Goal: Task Accomplishment & Management: Use online tool/utility

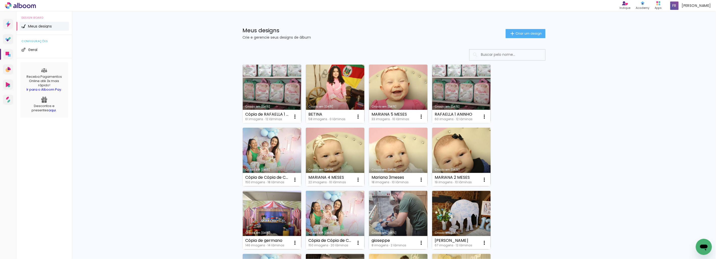
click at [343, 92] on link "Criado em [DATE]" at bounding box center [335, 94] width 59 height 59
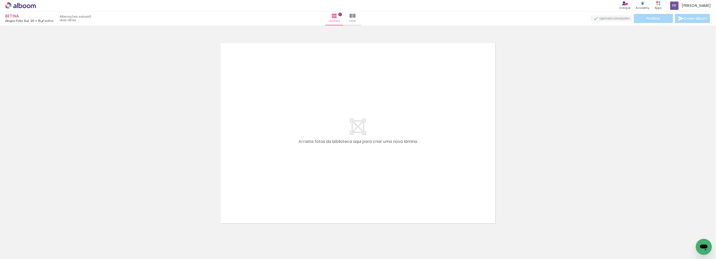
scroll to position [0, 183]
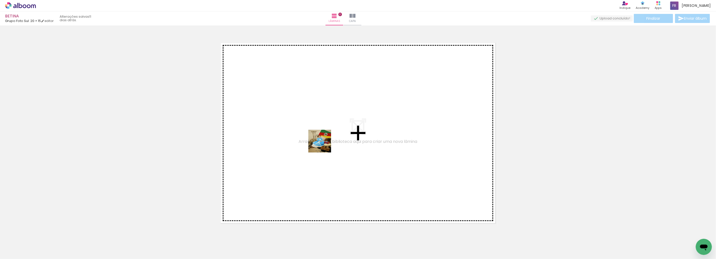
drag, startPoint x: 188, startPoint y: 240, endPoint x: 233, endPoint y: 230, distance: 46.4
click at [342, 133] on quentale-workspace at bounding box center [358, 129] width 716 height 259
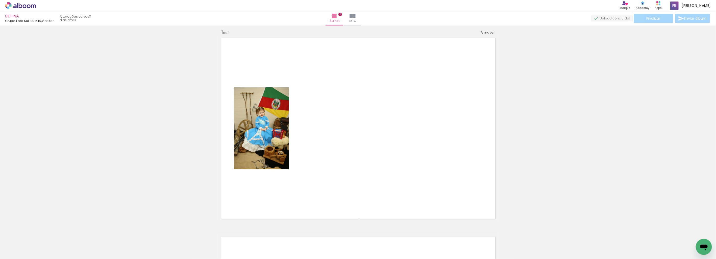
scroll to position [6, 0]
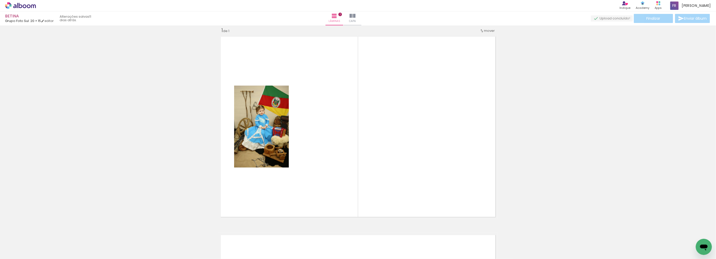
drag, startPoint x: 211, startPoint y: 246, endPoint x: 306, endPoint y: 186, distance: 112.4
click at [324, 160] on quentale-workspace at bounding box center [358, 129] width 716 height 259
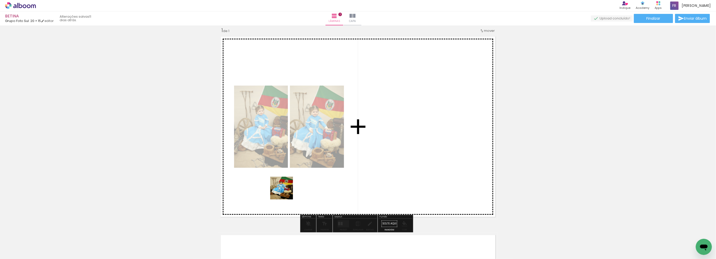
drag, startPoint x: 285, startPoint y: 192, endPoint x: 286, endPoint y: 230, distance: 38.4
click at [321, 162] on quentale-workspace at bounding box center [358, 129] width 716 height 259
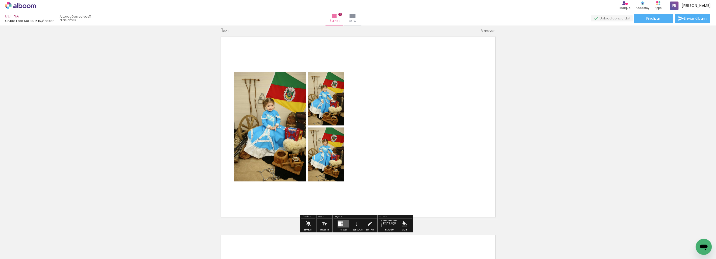
drag, startPoint x: 266, startPoint y: 242, endPoint x: 304, endPoint y: 221, distance: 43.4
click at [324, 169] on quentale-workspace at bounding box center [358, 129] width 716 height 259
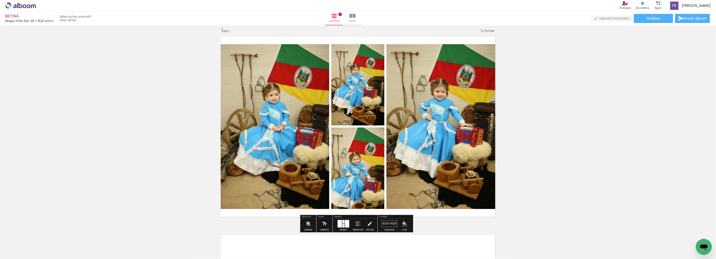
drag, startPoint x: 292, startPoint y: 242, endPoint x: 328, endPoint y: 175, distance: 75.9
click at [327, 175] on quentale-workspace at bounding box center [358, 129] width 716 height 259
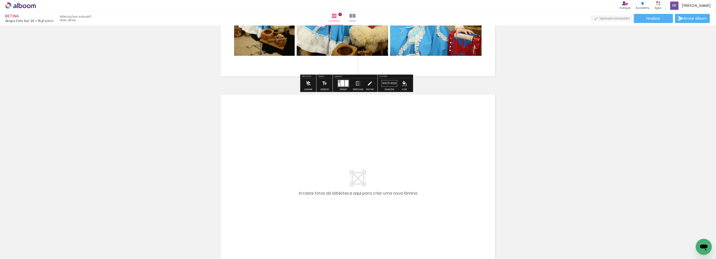
drag, startPoint x: 317, startPoint y: 248, endPoint x: 334, endPoint y: 233, distance: 23.4
click at [326, 162] on quentale-workspace at bounding box center [358, 129] width 716 height 259
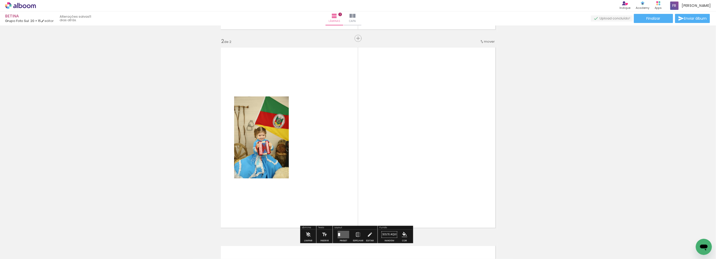
scroll to position [205, 0]
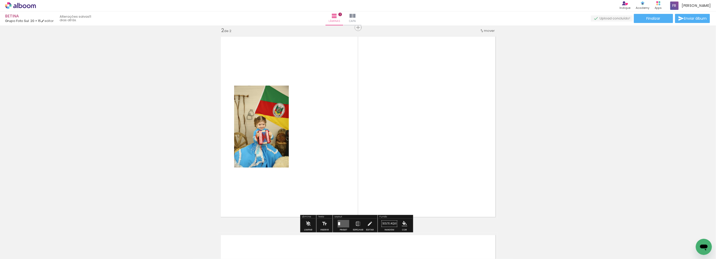
drag, startPoint x: 350, startPoint y: 243, endPoint x: 372, endPoint y: 202, distance: 46.8
click at [363, 161] on quentale-workspace at bounding box center [358, 129] width 716 height 259
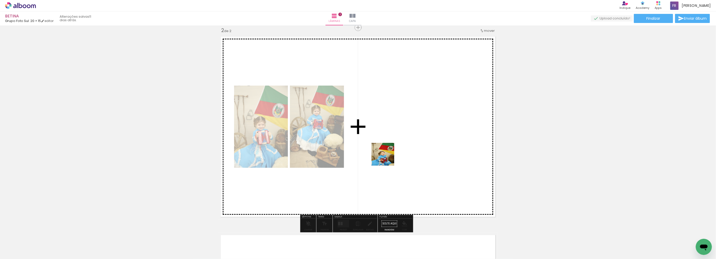
drag, startPoint x: 379, startPoint y: 233, endPoint x: 388, endPoint y: 152, distance: 81.3
click at [387, 144] on quentale-workspace at bounding box center [358, 129] width 716 height 259
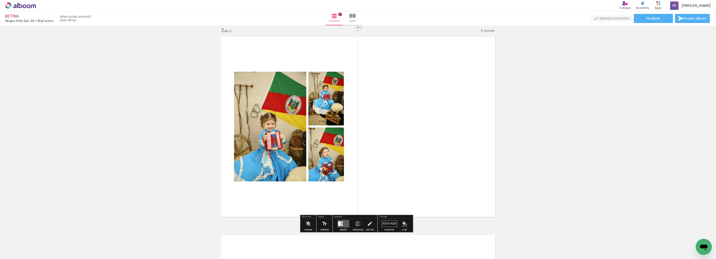
drag, startPoint x: 405, startPoint y: 243, endPoint x: 417, endPoint y: 213, distance: 32.0
click at [408, 155] on quentale-workspace at bounding box center [358, 129] width 716 height 259
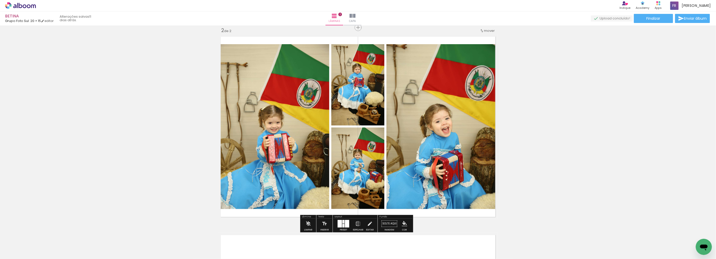
drag, startPoint x: 428, startPoint y: 239, endPoint x: 447, endPoint y: 168, distance: 74.0
click at [444, 164] on quentale-workspace at bounding box center [358, 129] width 716 height 259
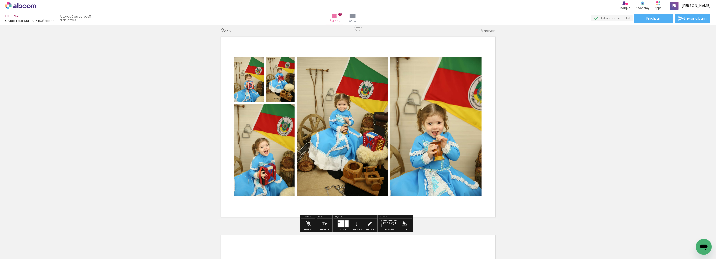
drag, startPoint x: 461, startPoint y: 188, endPoint x: 453, endPoint y: 156, distance: 33.4
click at [453, 156] on quentale-workspace at bounding box center [358, 129] width 716 height 259
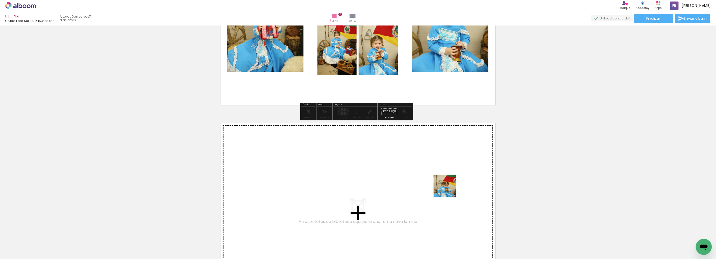
drag, startPoint x: 491, startPoint y: 241, endPoint x: 517, endPoint y: 246, distance: 26.5
click at [443, 181] on quentale-workspace at bounding box center [358, 129] width 716 height 259
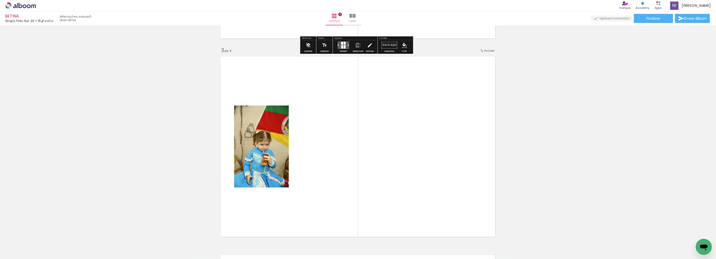
scroll to position [403, 0]
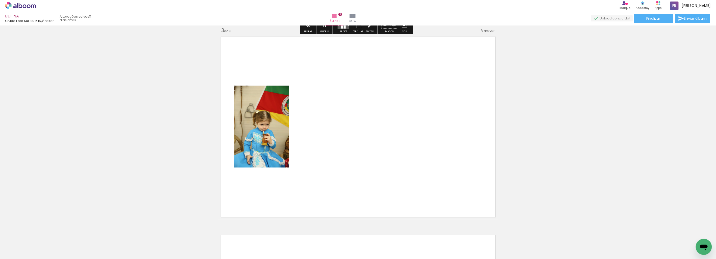
drag, startPoint x: 475, startPoint y: 205, endPoint x: 504, endPoint y: 204, distance: 29.1
click at [443, 168] on quentale-workspace at bounding box center [358, 129] width 716 height 259
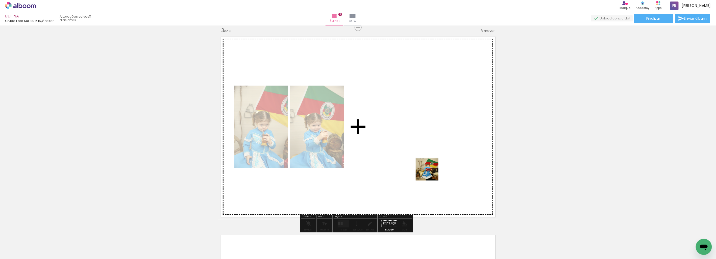
drag, startPoint x: 554, startPoint y: 246, endPoint x: 535, endPoint y: 231, distance: 24.6
click at [425, 167] on quentale-workspace at bounding box center [358, 129] width 716 height 259
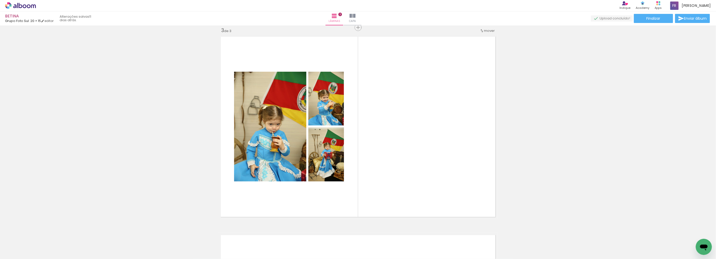
scroll to position [0, 435]
drag, startPoint x: 327, startPoint y: 245, endPoint x: 360, endPoint y: 217, distance: 42.8
click at [407, 119] on quentale-workspace at bounding box center [358, 129] width 716 height 259
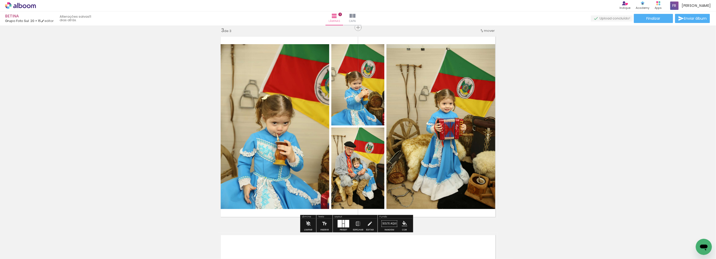
drag, startPoint x: 384, startPoint y: 174, endPoint x: 389, endPoint y: 243, distance: 68.9
click at [399, 143] on quentale-workspace at bounding box center [358, 129] width 716 height 259
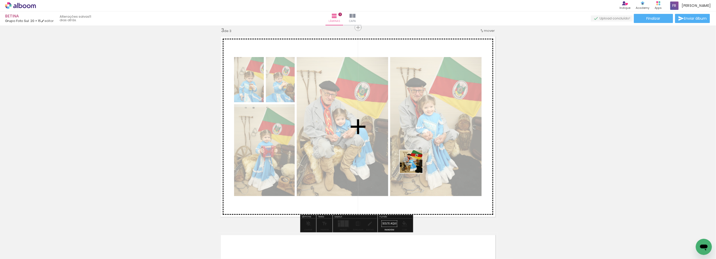
drag, startPoint x: 390, startPoint y: 228, endPoint x: 422, endPoint y: 177, distance: 60.4
click at [417, 162] on quentale-workspace at bounding box center [358, 129] width 716 height 259
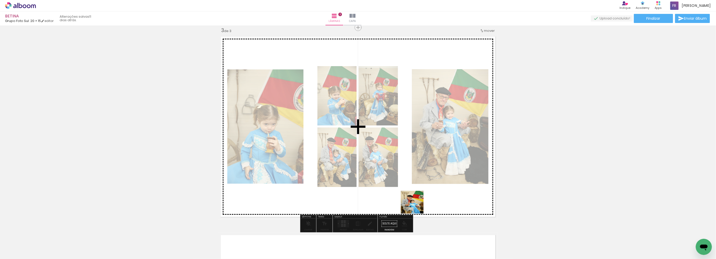
drag, startPoint x: 409, startPoint y: 247, endPoint x: 419, endPoint y: 162, distance: 85.7
click at [419, 163] on quentale-workspace at bounding box center [358, 129] width 716 height 259
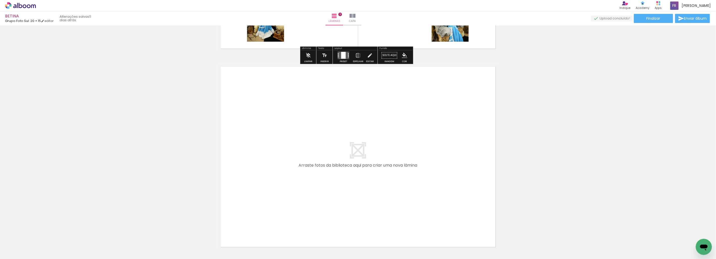
drag, startPoint x: 433, startPoint y: 229, endPoint x: 413, endPoint y: 179, distance: 54.4
click at [413, 179] on quentale-workspace at bounding box center [358, 129] width 716 height 259
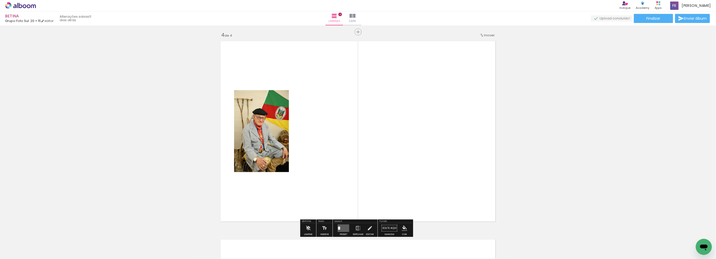
scroll to position [602, 0]
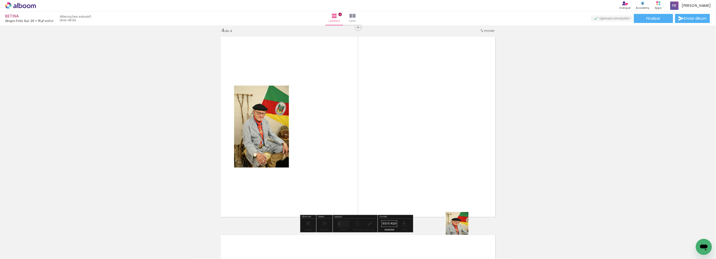
drag, startPoint x: 465, startPoint y: 236, endPoint x: 472, endPoint y: 229, distance: 9.8
click at [412, 160] on quentale-workspace at bounding box center [358, 129] width 716 height 259
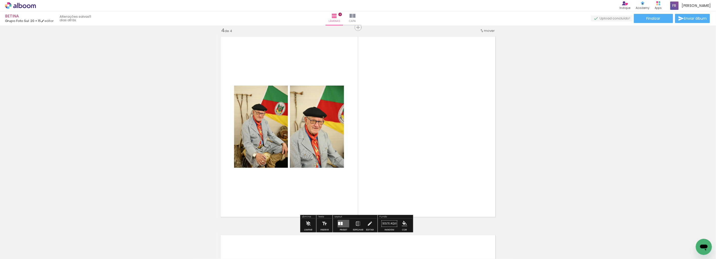
drag, startPoint x: 474, startPoint y: 208, endPoint x: 499, endPoint y: 203, distance: 26.3
click at [438, 149] on quentale-workspace at bounding box center [358, 129] width 716 height 259
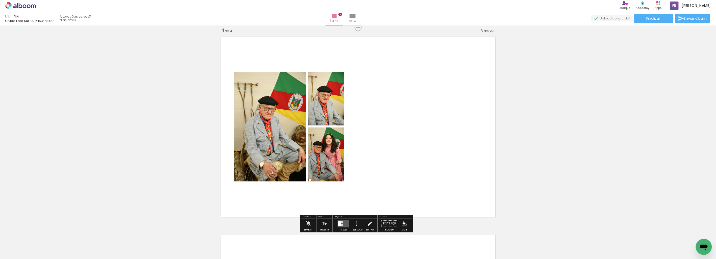
drag, startPoint x: 551, startPoint y: 244, endPoint x: 514, endPoint y: 184, distance: 70.5
click at [437, 146] on quentale-workspace at bounding box center [358, 129] width 716 height 259
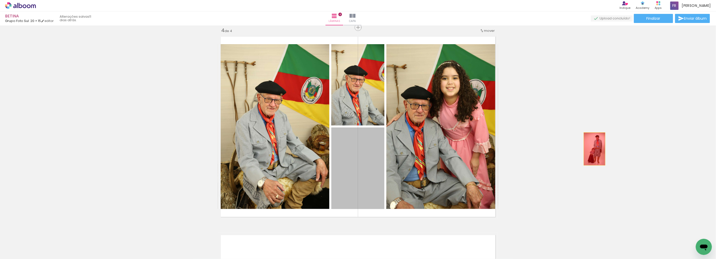
drag, startPoint x: 378, startPoint y: 183, endPoint x: 580, endPoint y: 178, distance: 202.3
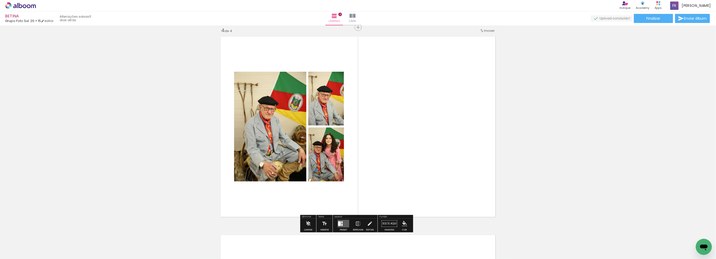
drag, startPoint x: 461, startPoint y: 178, endPoint x: 456, endPoint y: 203, distance: 25.3
click at [409, 135] on quentale-workspace at bounding box center [358, 129] width 716 height 259
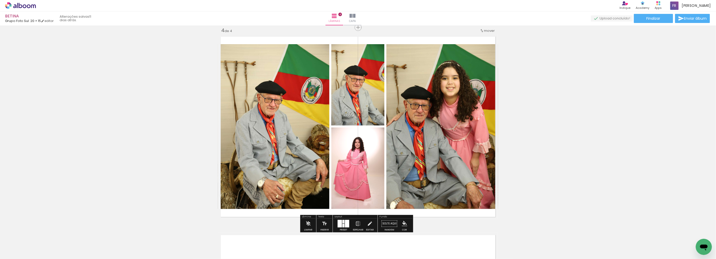
scroll to position [0, 641]
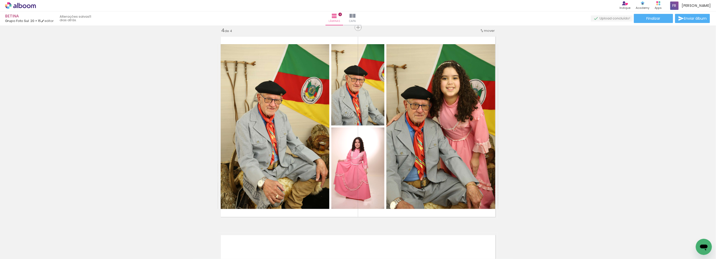
drag, startPoint x: 546, startPoint y: 247, endPoint x: 551, endPoint y: 231, distance: 17.3
click at [417, 150] on quentale-workspace at bounding box center [358, 129] width 716 height 259
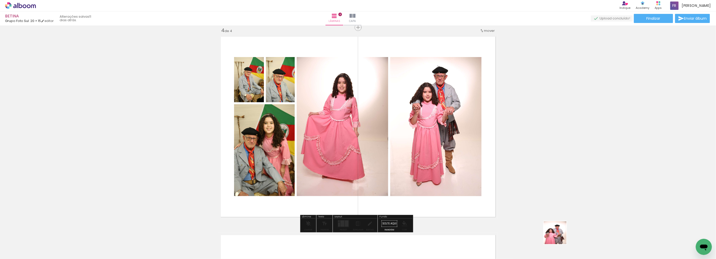
drag, startPoint x: 571, startPoint y: 244, endPoint x: 538, endPoint y: 217, distance: 42.7
click at [403, 157] on quentale-workspace at bounding box center [358, 129] width 716 height 259
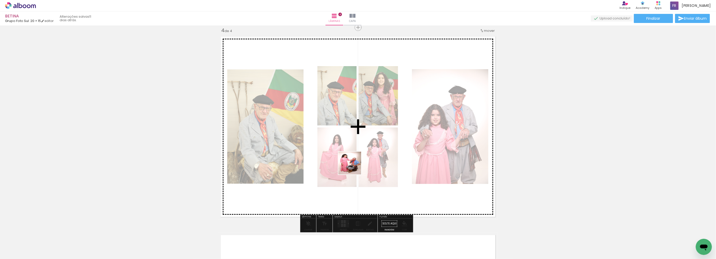
drag, startPoint x: 604, startPoint y: 244, endPoint x: 354, endPoint y: 167, distance: 261.8
click at [354, 167] on quentale-workspace at bounding box center [358, 129] width 716 height 259
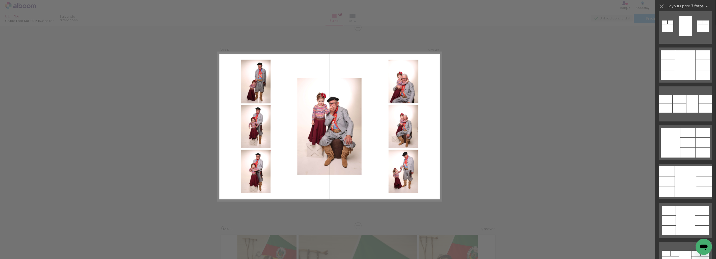
scroll to position [4800, 0]
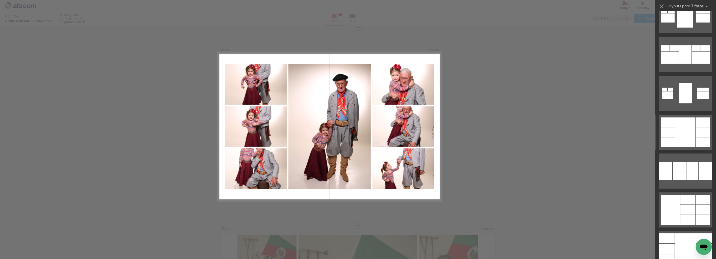
click at [691, 135] on div at bounding box center [685, 132] width 20 height 30
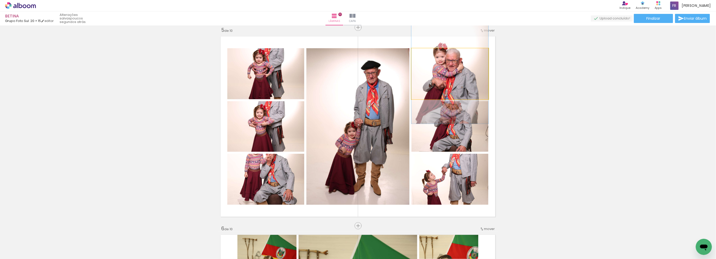
drag, startPoint x: 470, startPoint y: 85, endPoint x: 471, endPoint y: 80, distance: 4.7
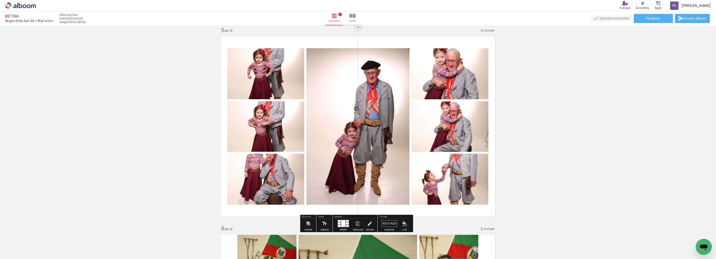
click at [344, 226] on div at bounding box center [343, 223] width 4 height 7
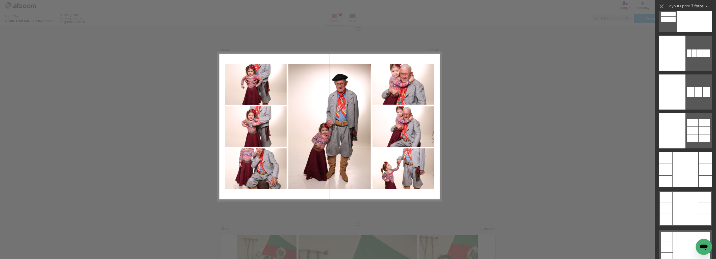
scroll to position [7801, 0]
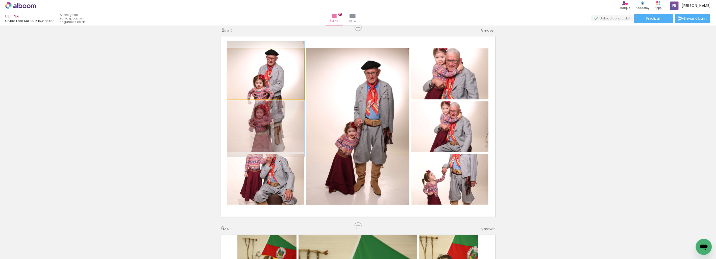
drag, startPoint x: 275, startPoint y: 70, endPoint x: 276, endPoint y: 95, distance: 25.3
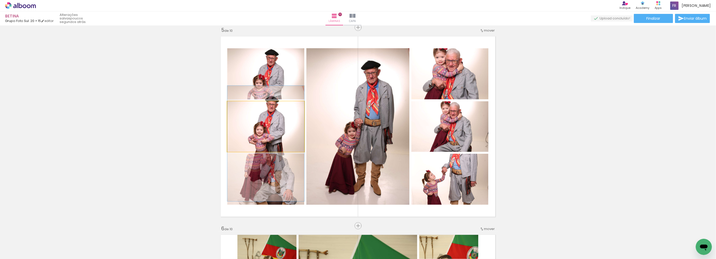
drag, startPoint x: 284, startPoint y: 130, endPoint x: 283, endPoint y: 147, distance: 16.9
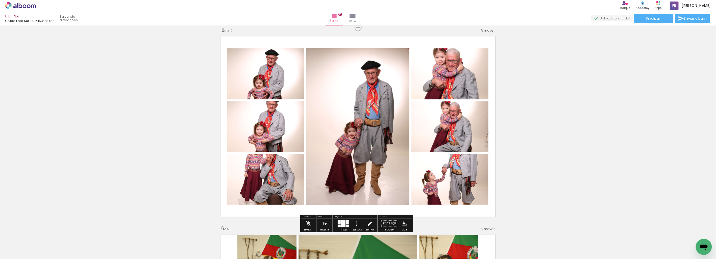
drag, startPoint x: 289, startPoint y: 79, endPoint x: 181, endPoint y: 95, distance: 109.8
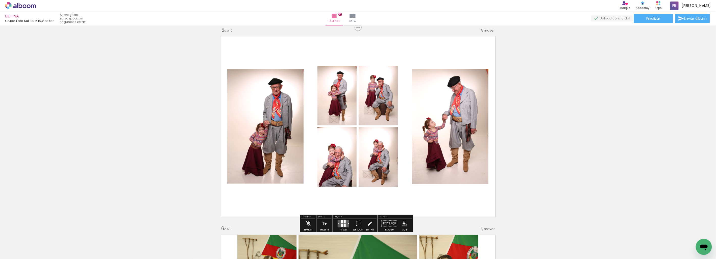
drag, startPoint x: 342, startPoint y: 222, endPoint x: 425, endPoint y: 151, distance: 109.0
click at [344, 222] on div at bounding box center [345, 221] width 2 height 3
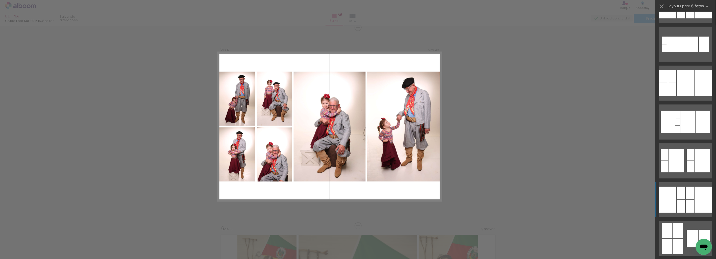
scroll to position [257, 0]
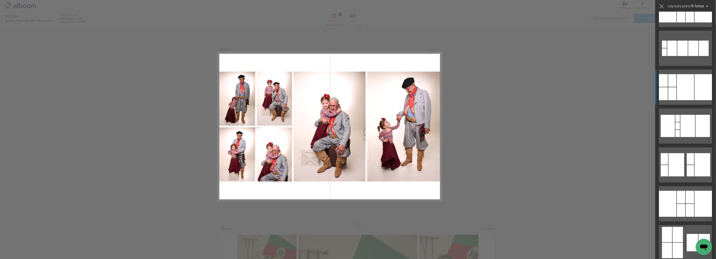
click at [695, 78] on div at bounding box center [703, 87] width 17 height 26
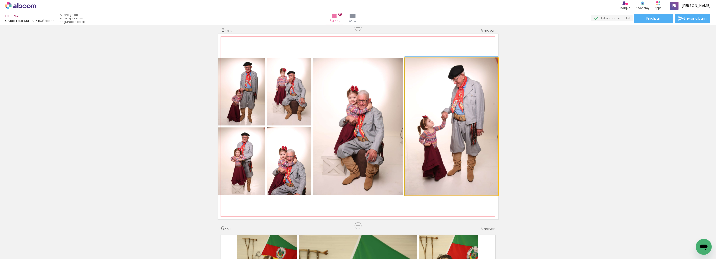
drag, startPoint x: 438, startPoint y: 132, endPoint x: 365, endPoint y: 137, distance: 73.2
click at [0, 0] on slot at bounding box center [0, 0] width 0 height 0
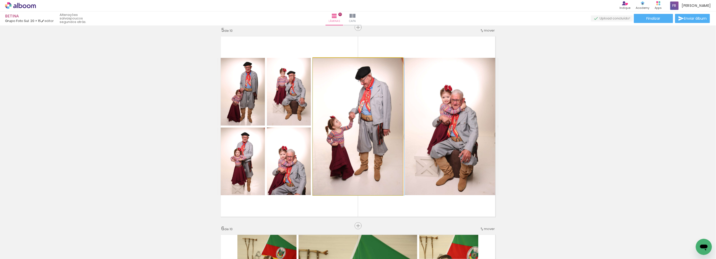
drag, startPoint x: 377, startPoint y: 132, endPoint x: 389, endPoint y: 132, distance: 12.4
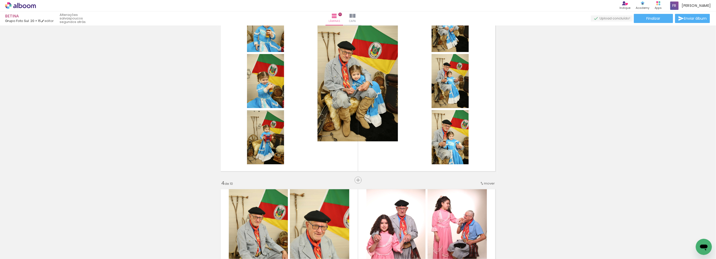
scroll to position [436, 0]
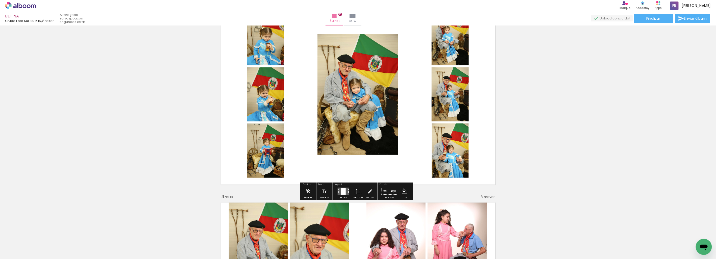
click at [342, 192] on div at bounding box center [343, 191] width 5 height 7
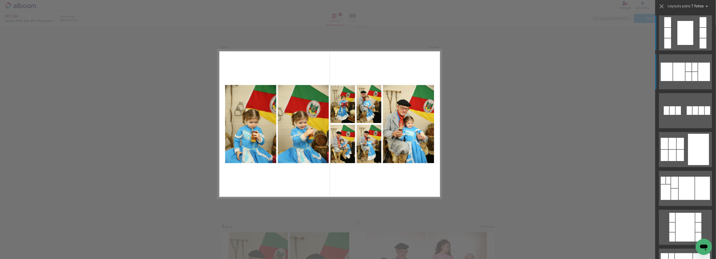
scroll to position [403, 0]
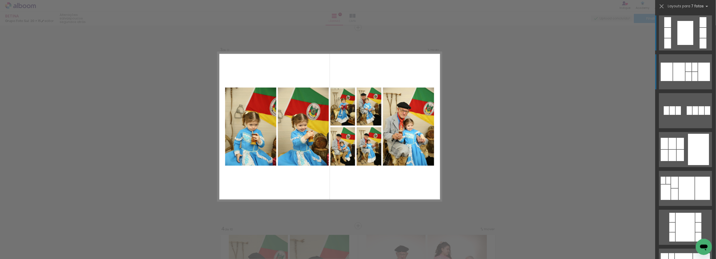
click at [687, 72] on div at bounding box center [689, 76] width 6 height 9
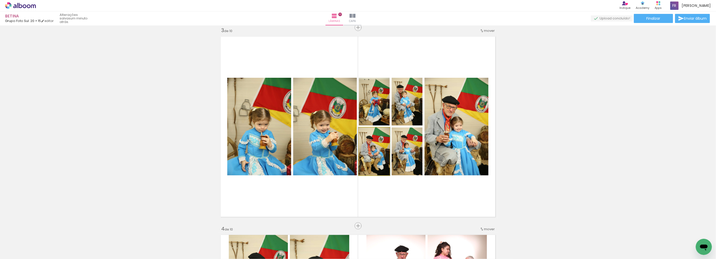
drag, startPoint x: 375, startPoint y: 164, endPoint x: 568, endPoint y: 135, distance: 195.1
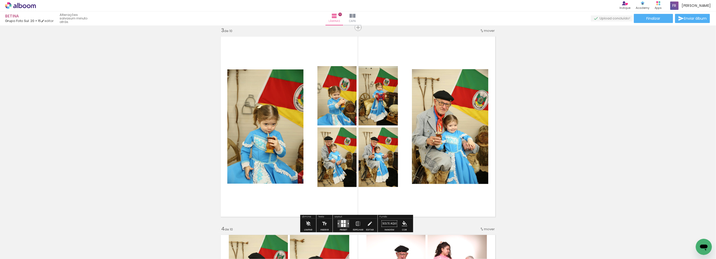
click at [345, 225] on quentale-layouter at bounding box center [344, 224] width 12 height 8
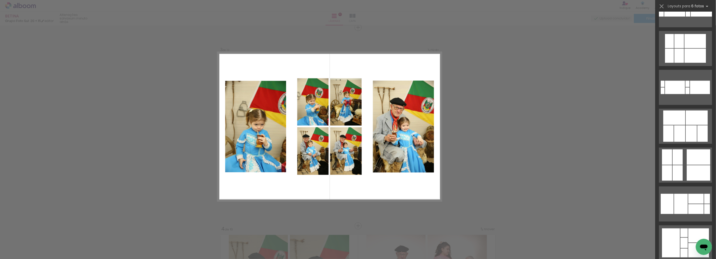
scroll to position [5537, 0]
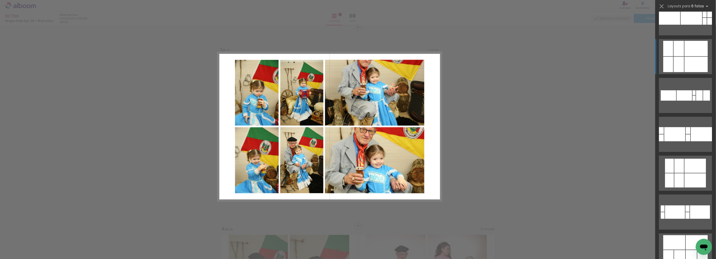
click at [696, 69] on div at bounding box center [696, 64] width 23 height 15
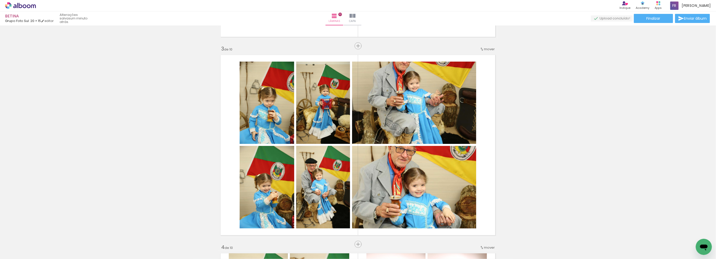
scroll to position [431, 0]
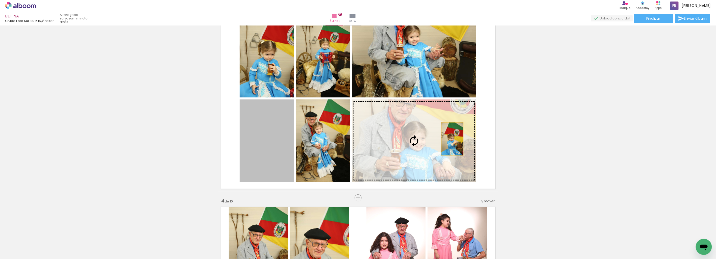
drag, startPoint x: 261, startPoint y: 129, endPoint x: 451, endPoint y: 139, distance: 190.1
click at [0, 0] on slot at bounding box center [0, 0] width 0 height 0
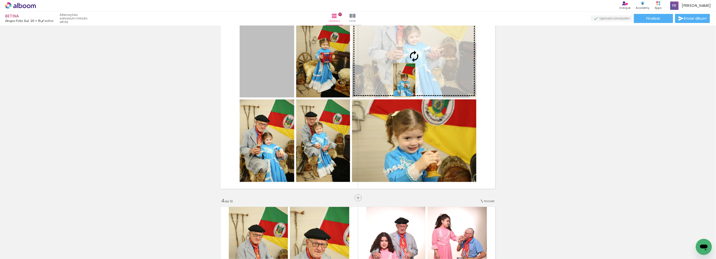
drag, startPoint x: 402, startPoint y: 80, endPoint x: 411, endPoint y: 81, distance: 8.9
click at [0, 0] on slot at bounding box center [0, 0] width 0 height 0
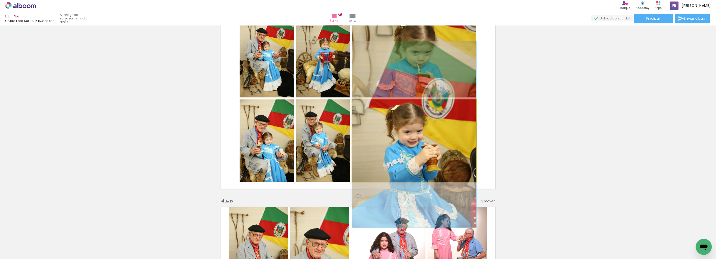
drag, startPoint x: 430, startPoint y: 145, endPoint x: 422, endPoint y: 142, distance: 8.1
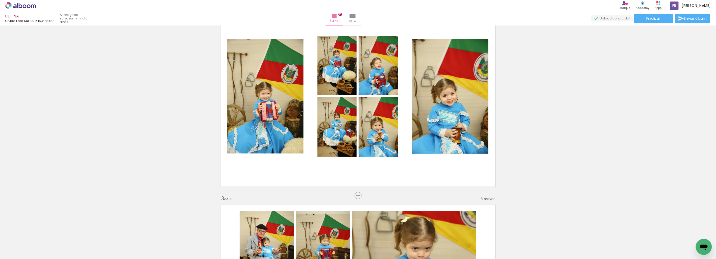
scroll to position [263, 0]
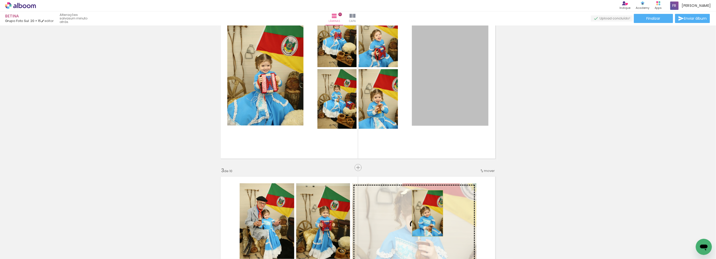
drag, startPoint x: 465, startPoint y: 87, endPoint x: 425, endPoint y: 213, distance: 132.6
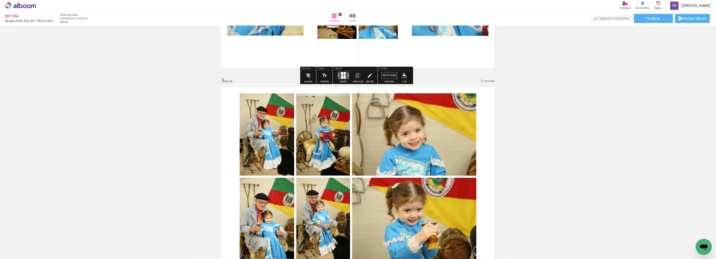
scroll to position [375, 0]
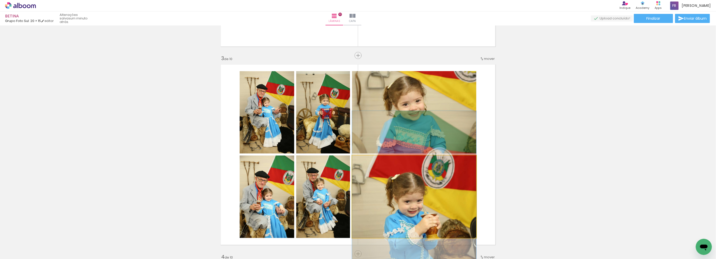
drag, startPoint x: 434, startPoint y: 196, endPoint x: 438, endPoint y: 206, distance: 10.6
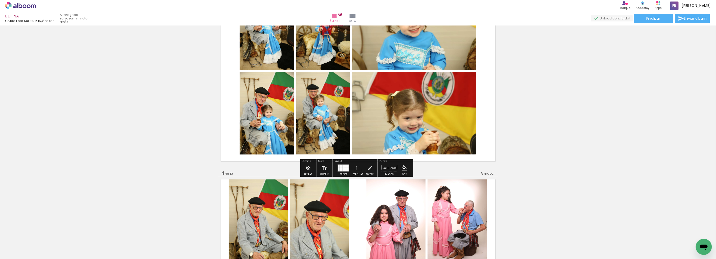
scroll to position [460, 0]
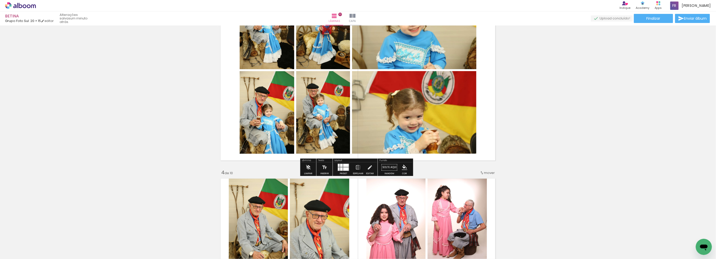
click at [423, 125] on quentale-photo at bounding box center [414, 112] width 124 height 83
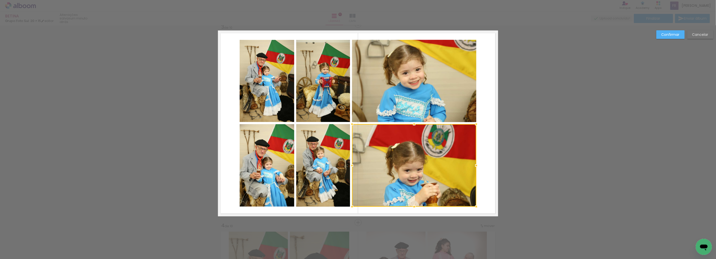
scroll to position [403, 0]
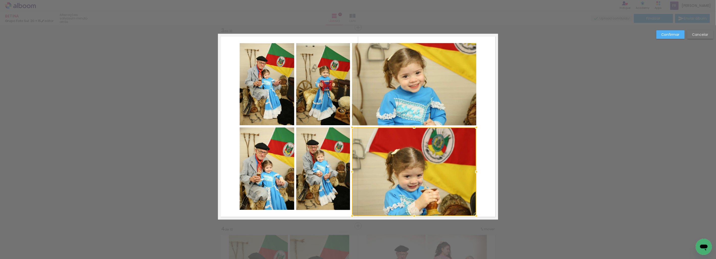
drag, startPoint x: 413, startPoint y: 211, endPoint x: 413, endPoint y: 217, distance: 6.8
click at [413, 217] on div at bounding box center [414, 216] width 10 height 10
click at [416, 94] on quentale-photo at bounding box center [414, 84] width 124 height 82
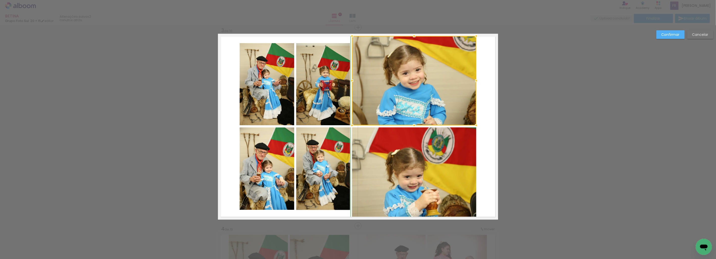
drag, startPoint x: 413, startPoint y: 41, endPoint x: 415, endPoint y: 35, distance: 7.0
click at [415, 35] on div at bounding box center [414, 36] width 10 height 10
click at [0, 0] on slot "Confirmar" at bounding box center [0, 0] width 0 height 0
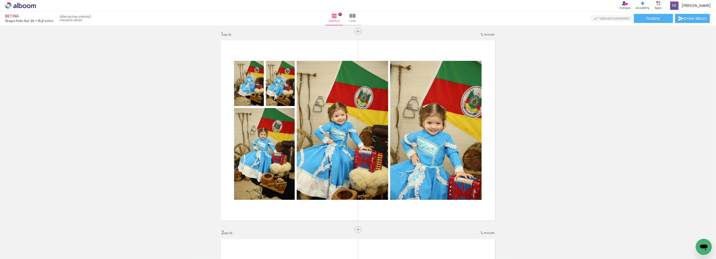
scroll to position [0, 0]
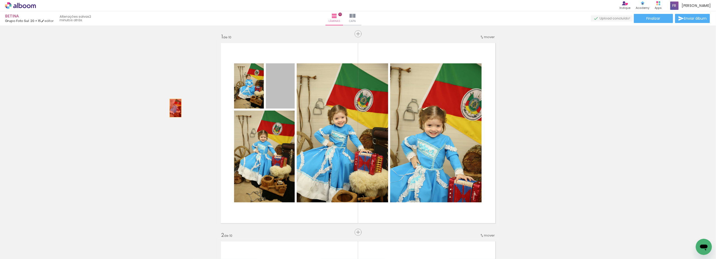
drag, startPoint x: 280, startPoint y: 94, endPoint x: 172, endPoint y: 108, distance: 108.5
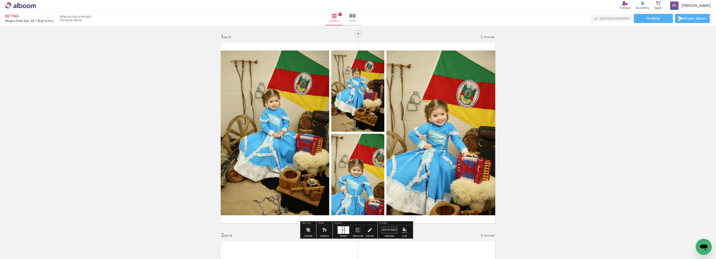
scroll to position [28, 0]
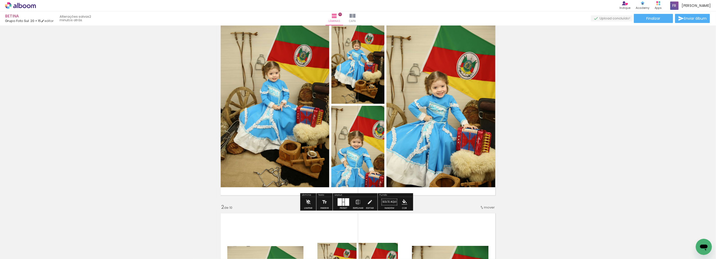
click at [340, 202] on div at bounding box center [340, 202] width 4 height 8
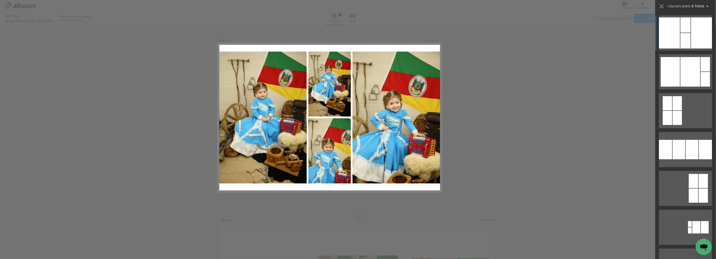
scroll to position [6, 0]
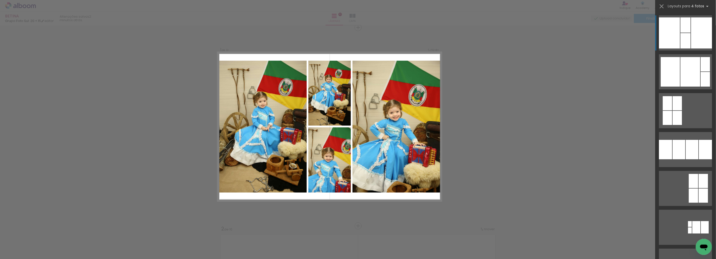
click at [695, 40] on div at bounding box center [701, 32] width 21 height 31
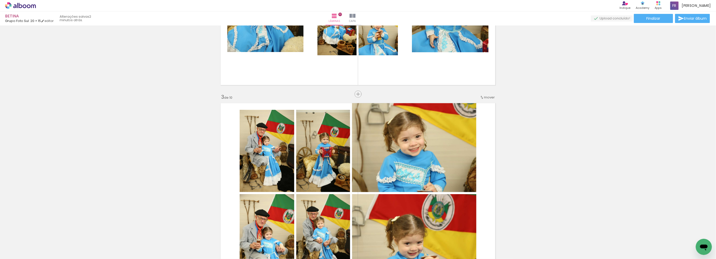
scroll to position [399, 0]
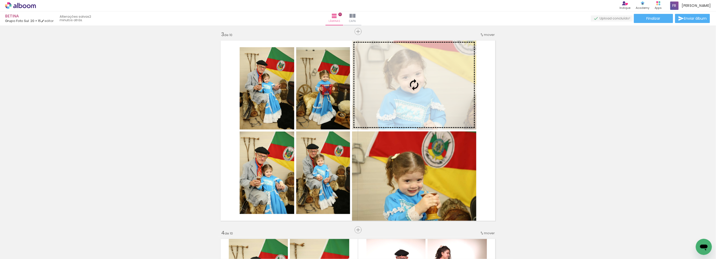
drag, startPoint x: 471, startPoint y: 72, endPoint x: 443, endPoint y: 102, distance: 40.7
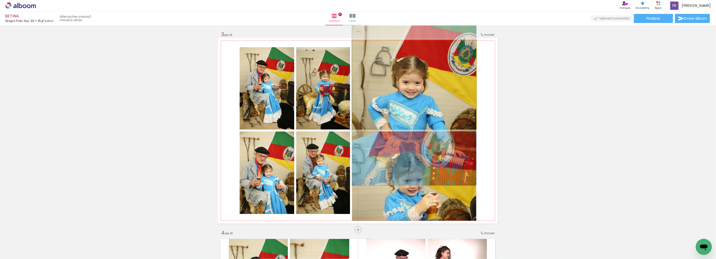
drag, startPoint x: 443, startPoint y: 105, endPoint x: 443, endPoint y: 118, distance: 13.4
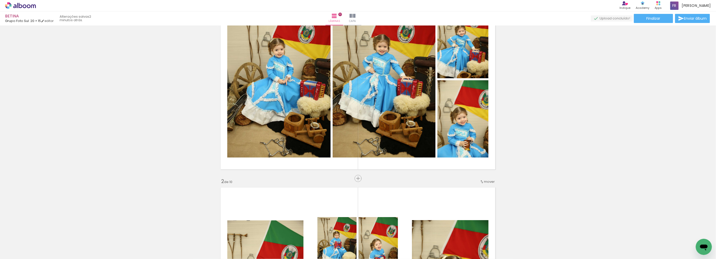
scroll to position [0, 0]
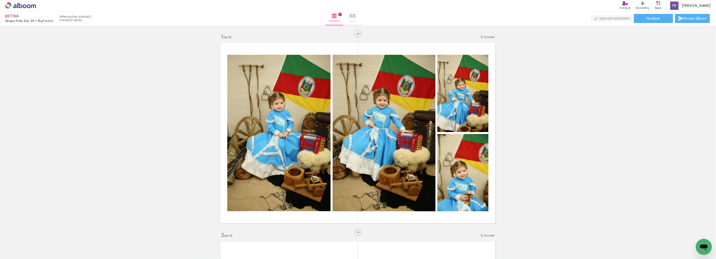
click at [356, 18] on iron-icon at bounding box center [352, 16] width 6 height 6
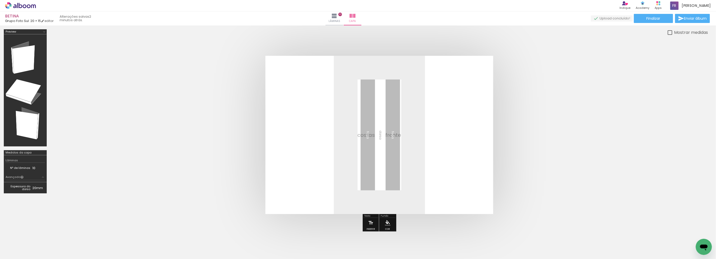
scroll to position [0, 967]
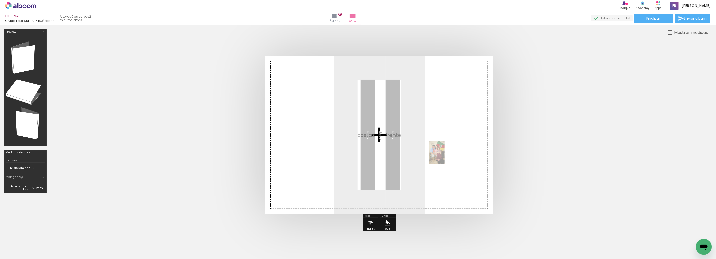
drag, startPoint x: 557, startPoint y: 249, endPoint x: 444, endPoint y: 157, distance: 145.1
click at [444, 157] on quentale-workspace at bounding box center [358, 129] width 716 height 259
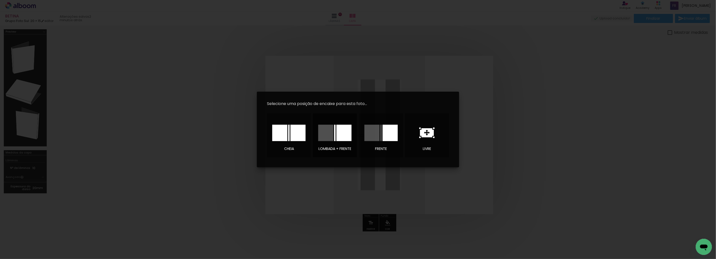
click at [329, 132] on div at bounding box center [325, 133] width 15 height 16
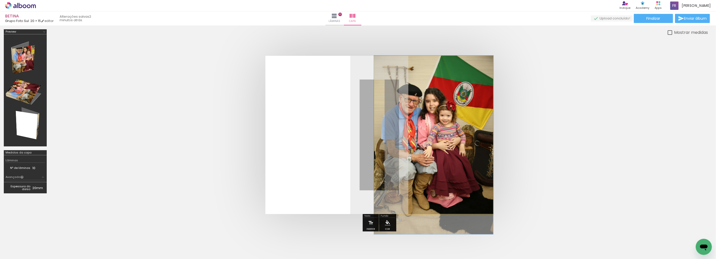
drag, startPoint x: 444, startPoint y: 116, endPoint x: 444, endPoint y: 129, distance: 12.9
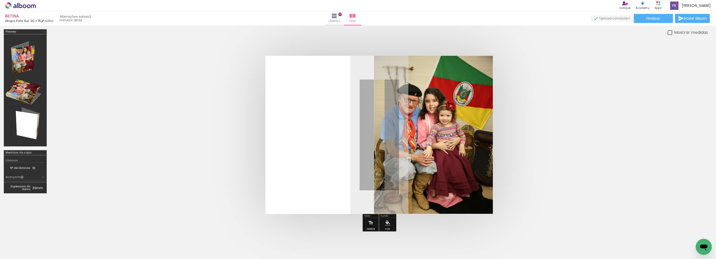
click at [444, 129] on quentale-photo at bounding box center [433, 135] width 119 height 158
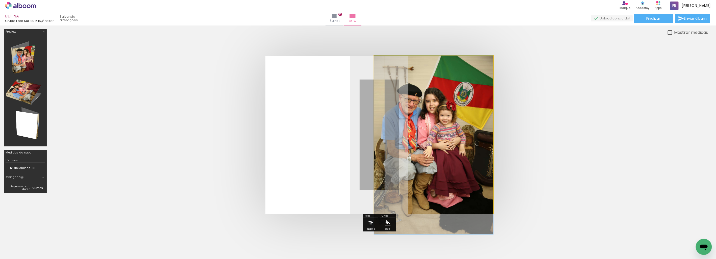
click at [444, 129] on quentale-photo at bounding box center [433, 135] width 119 height 158
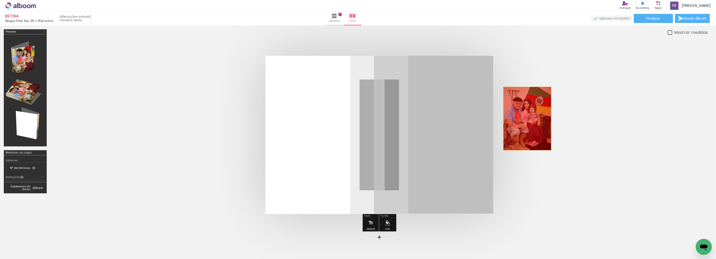
drag, startPoint x: 448, startPoint y: 122, endPoint x: 592, endPoint y: 122, distance: 144.4
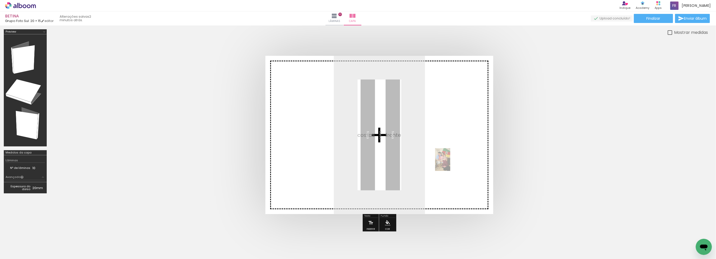
drag, startPoint x: 557, startPoint y: 250, endPoint x: 450, endPoint y: 163, distance: 137.5
click at [450, 163] on quentale-workspace at bounding box center [358, 129] width 716 height 259
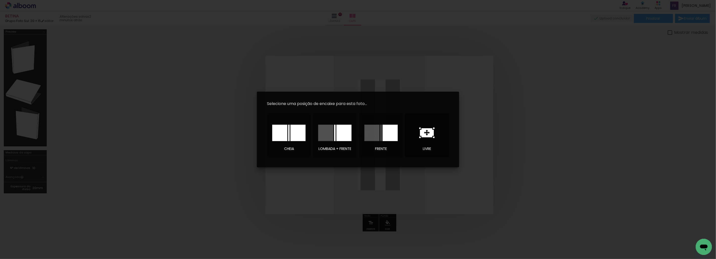
click at [424, 133] on icon at bounding box center [426, 133] width 15 height 11
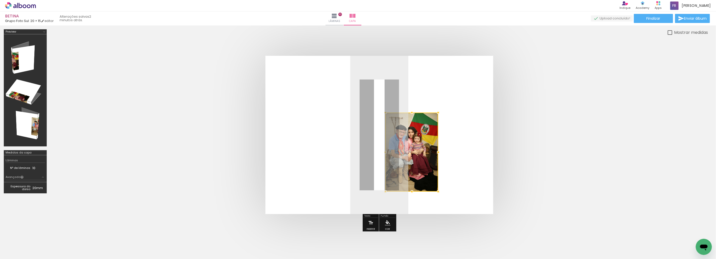
drag, startPoint x: 400, startPoint y: 108, endPoint x: 433, endPoint y: 125, distance: 36.9
click at [433, 125] on div at bounding box center [411, 152] width 53 height 79
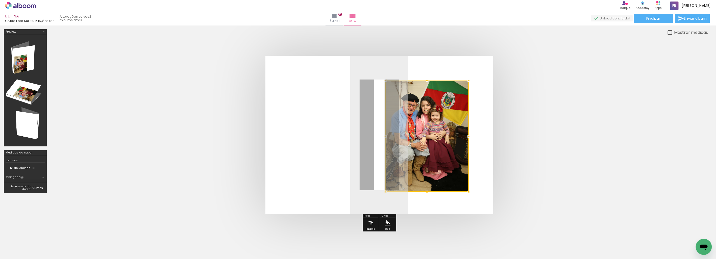
drag, startPoint x: 438, startPoint y: 114, endPoint x: 468, endPoint y: 82, distance: 44.5
click at [468, 82] on div at bounding box center [469, 80] width 10 height 10
click at [528, 120] on quentale-cover at bounding box center [379, 135] width 617 height 158
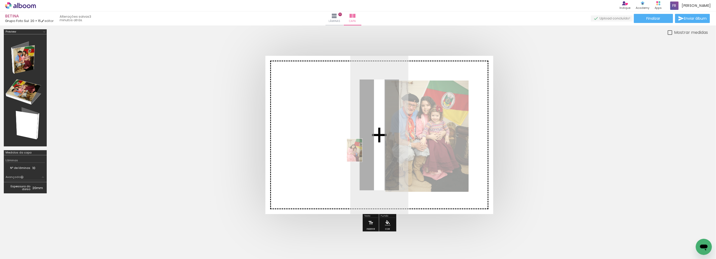
drag, startPoint x: 634, startPoint y: 246, endPoint x: 362, endPoint y: 154, distance: 286.9
click at [362, 154] on quentale-workspace at bounding box center [358, 129] width 716 height 259
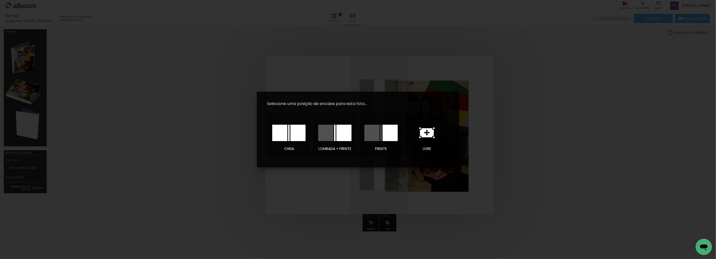
click at [431, 133] on icon at bounding box center [427, 132] width 14 height 9
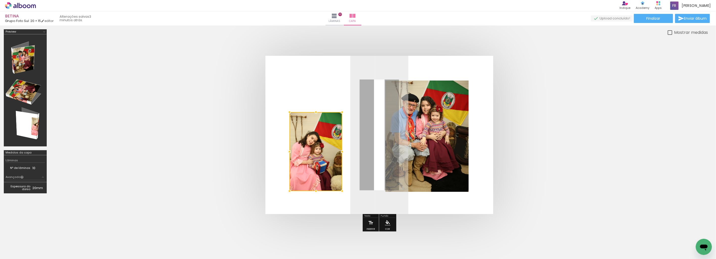
drag, startPoint x: 381, startPoint y: 136, endPoint x: 316, endPoint y: 153, distance: 66.3
click at [316, 153] on div at bounding box center [315, 151] width 53 height 79
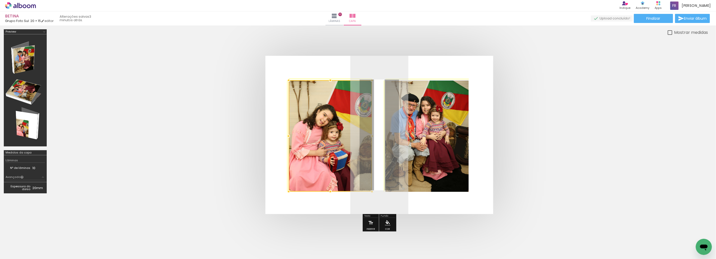
drag, startPoint x: 342, startPoint y: 112, endPoint x: 368, endPoint y: 76, distance: 44.2
click at [368, 76] on div at bounding box center [372, 80] width 10 height 10
click at [578, 115] on quentale-cover at bounding box center [379, 135] width 617 height 158
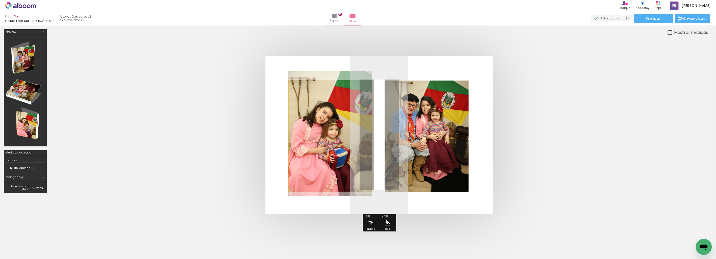
drag, startPoint x: 344, startPoint y: 128, endPoint x: 340, endPoint y: 126, distance: 5.0
click at [589, 131] on quentale-cover at bounding box center [379, 135] width 617 height 158
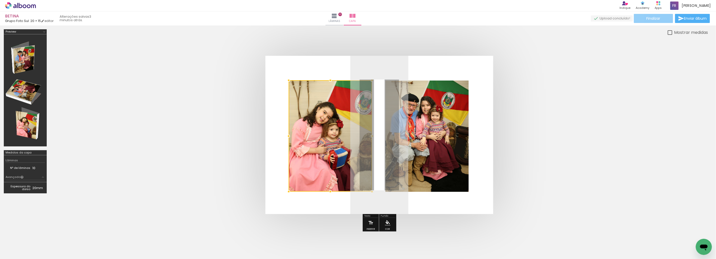
click at [667, 19] on paper-button "Finalizar" at bounding box center [653, 18] width 39 height 9
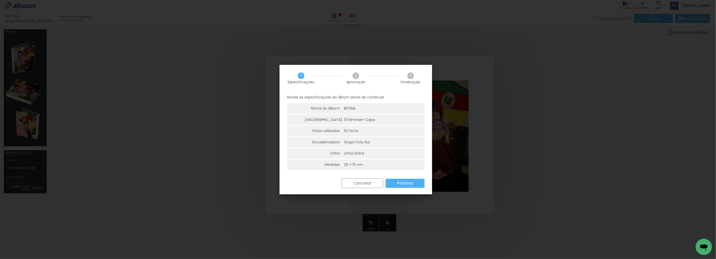
click at [0, 0] on slot "Próximo" at bounding box center [0, 0] width 0 height 0
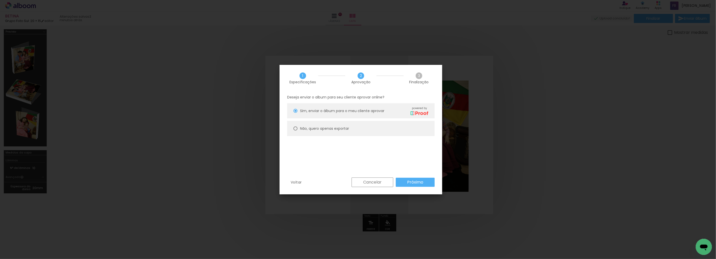
click at [0, 0] on slot "Não, quero apenas exportar" at bounding box center [0, 0] width 0 height 0
type paper-radio-button "on"
click at [0, 0] on slot "Próximo" at bounding box center [0, 0] width 0 height 0
type input "Alta, 300 DPI"
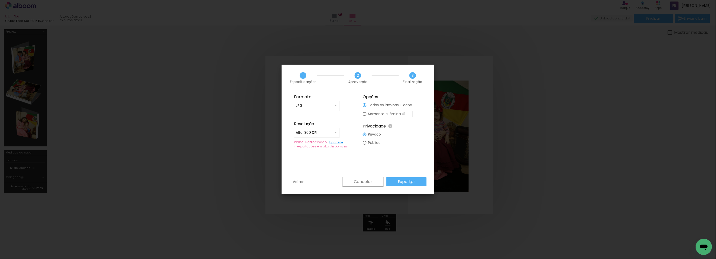
click at [0, 0] on slot "Exportar" at bounding box center [0, 0] width 0 height 0
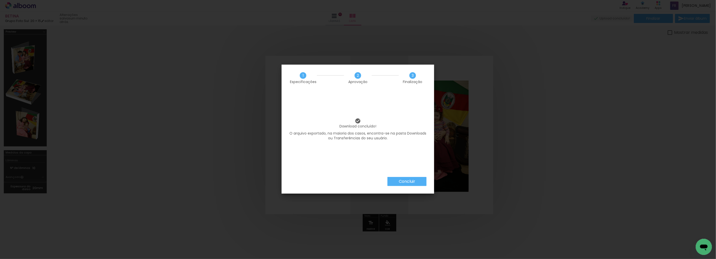
scroll to position [0, 967]
click at [0, 0] on slot "Concluir" at bounding box center [0, 0] width 0 height 0
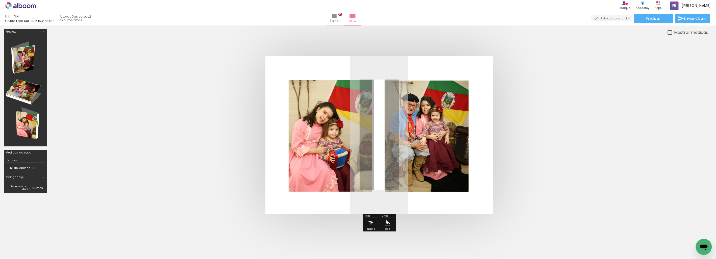
scroll to position [0, 967]
click at [649, 55] on div at bounding box center [380, 135] width 658 height 199
click at [340, 23] on span "Lâminas" at bounding box center [335, 21] width 12 height 5
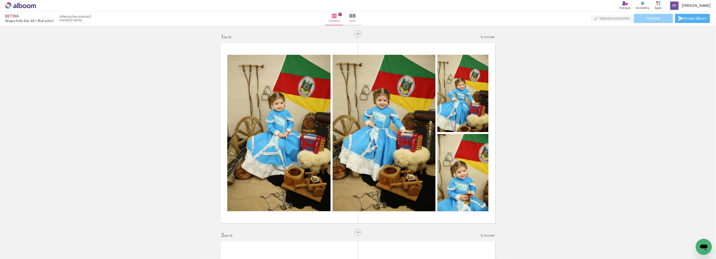
click at [659, 18] on span "Finalizar" at bounding box center [653, 19] width 14 height 4
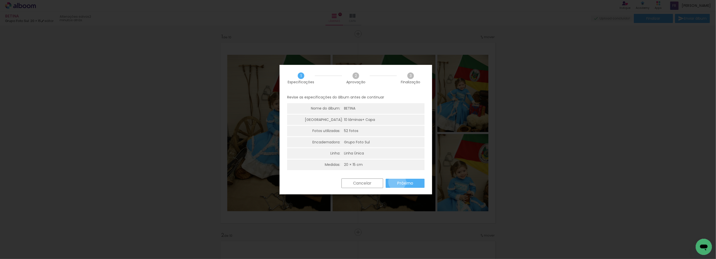
click at [0, 0] on slot "Próximo" at bounding box center [0, 0] width 0 height 0
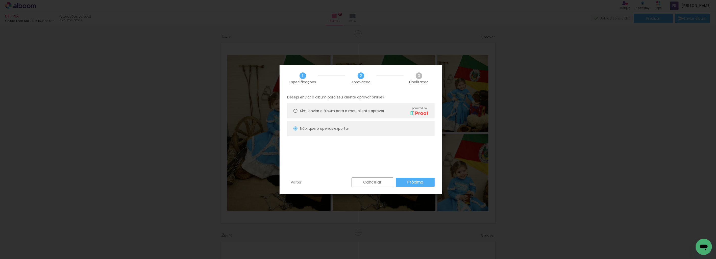
click at [356, 110] on span "Sim, enviar o álbum para o meu cliente aprovar" at bounding box center [342, 110] width 84 height 5
type paper-radio-button "on"
click at [414, 185] on paper-button "Próximo" at bounding box center [415, 182] width 39 height 9
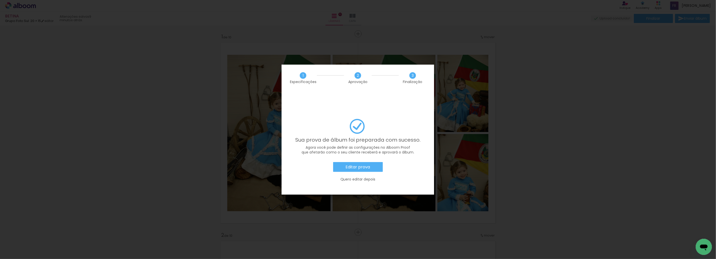
scroll to position [0, 967]
click at [0, 0] on slot "Editar prova" at bounding box center [0, 0] width 0 height 0
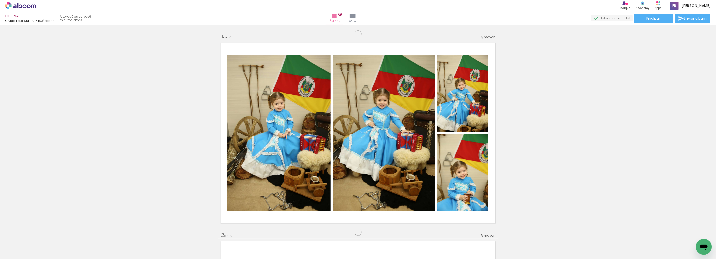
scroll to position [0, 967]
click at [685, 19] on span "Enviar álbum" at bounding box center [695, 19] width 23 height 4
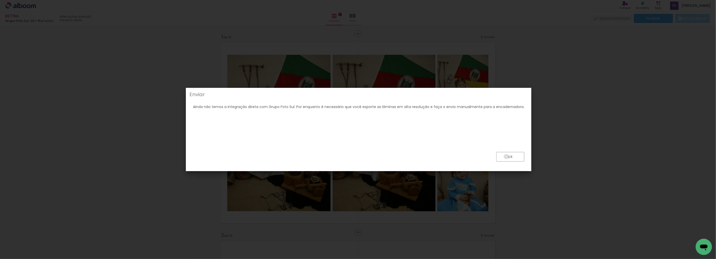
click at [505, 157] on paper-button "ok" at bounding box center [510, 157] width 28 height 10
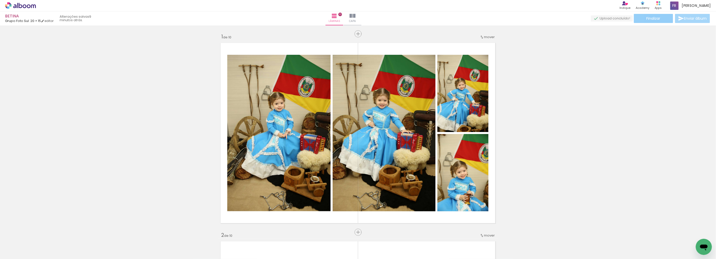
click at [652, 20] on span "Finalizar" at bounding box center [653, 19] width 14 height 4
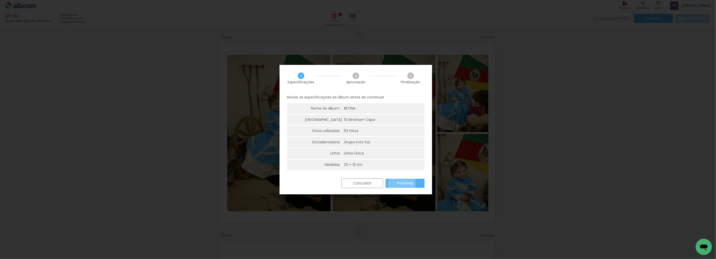
click at [0, 0] on slot "Próximo" at bounding box center [0, 0] width 0 height 0
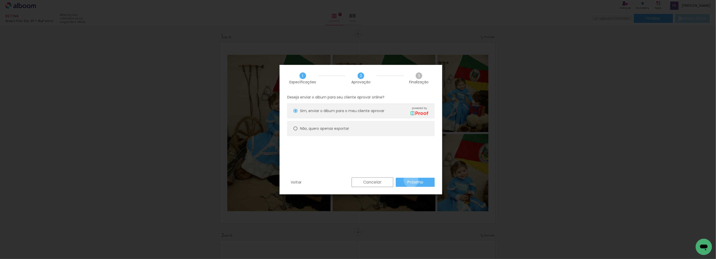
click at [0, 0] on slot "Próximo" at bounding box center [0, 0] width 0 height 0
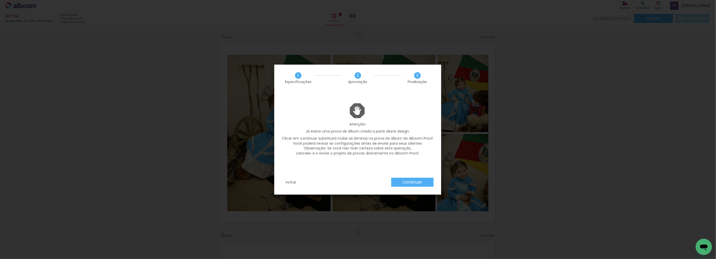
click at [0, 0] on slot "Continuar" at bounding box center [0, 0] width 0 height 0
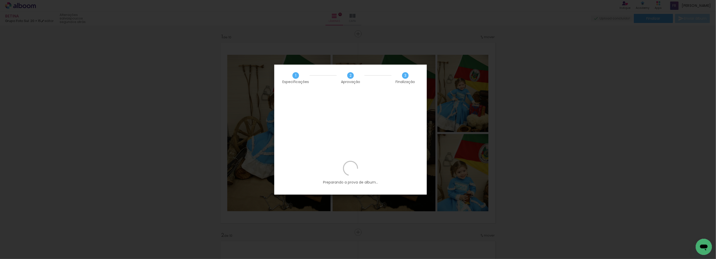
click at [647, 155] on iron-overlay-backdrop at bounding box center [358, 129] width 716 height 259
click at [357, 161] on div "Preparando a prova de album..." at bounding box center [350, 178] width 153 height 34
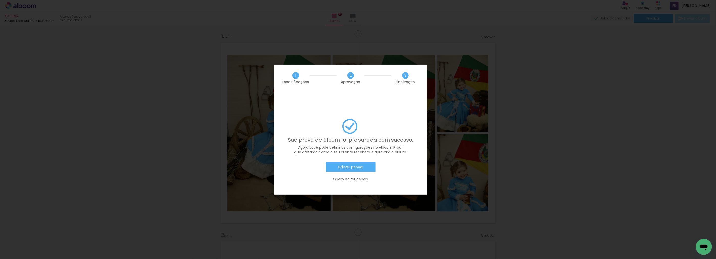
scroll to position [0, 967]
click at [0, 0] on slot "Quero editar depois" at bounding box center [0, 0] width 0 height 0
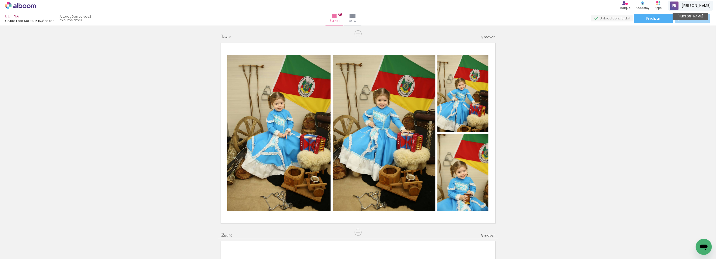
click at [678, 7] on span at bounding box center [674, 6] width 8 height 8
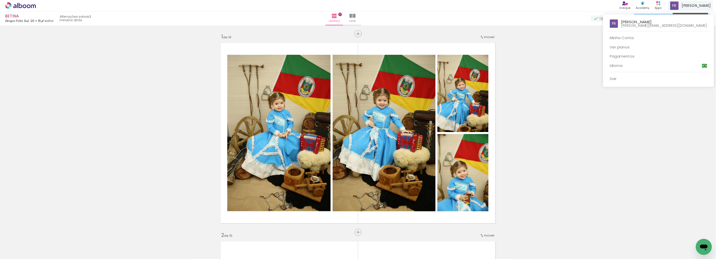
click at [683, 7] on div at bounding box center [358, 129] width 716 height 259
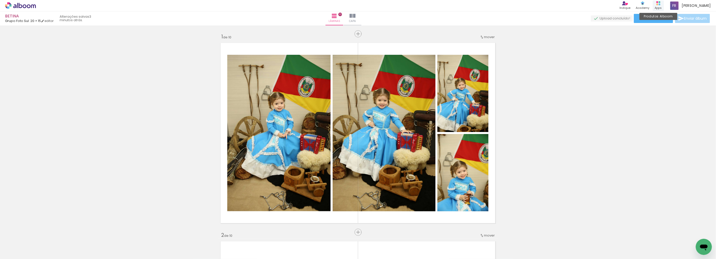
click at [662, 9] on div "Apps" at bounding box center [658, 8] width 7 height 4
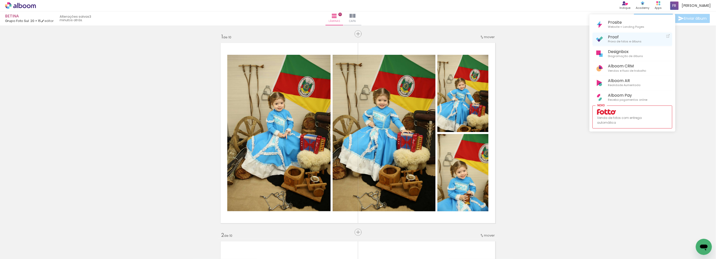
click at [643, 43] on link "Proof Prova de fotos e álbuns" at bounding box center [632, 39] width 80 height 13
